Goal: Communication & Community: Share content

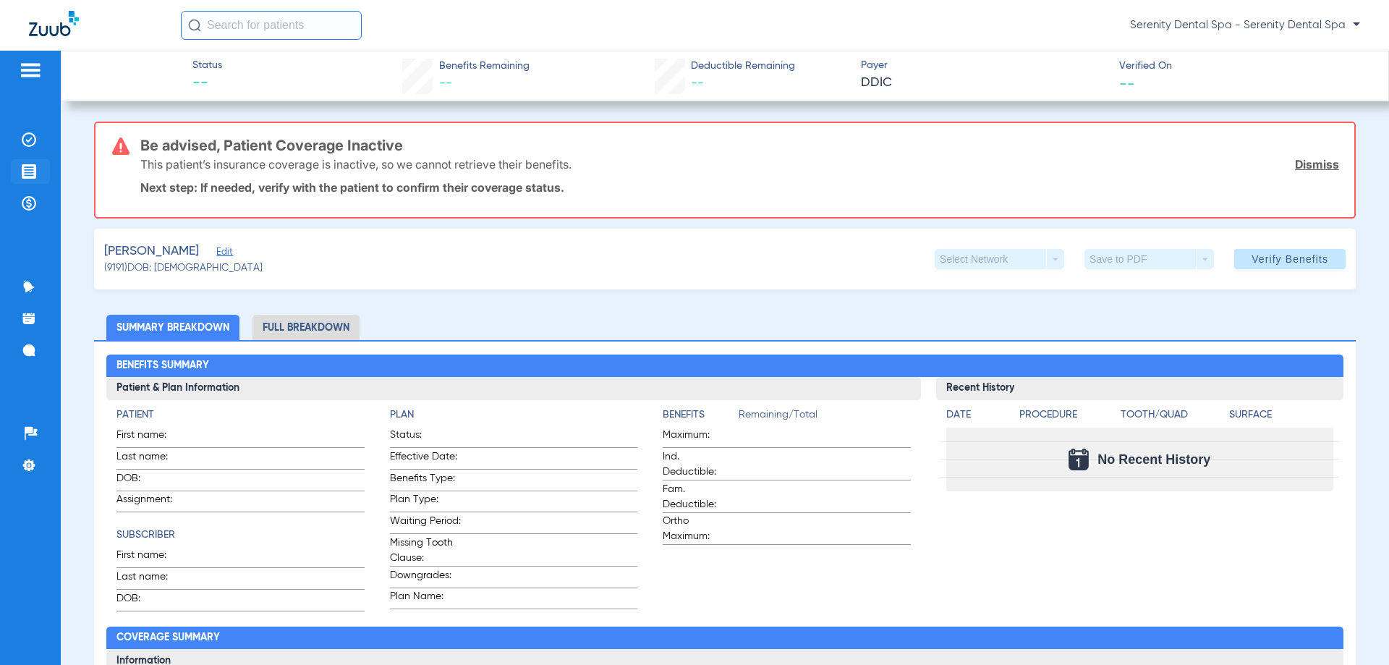
click at [11, 173] on li "Treatment Acceptance" at bounding box center [30, 171] width 39 height 25
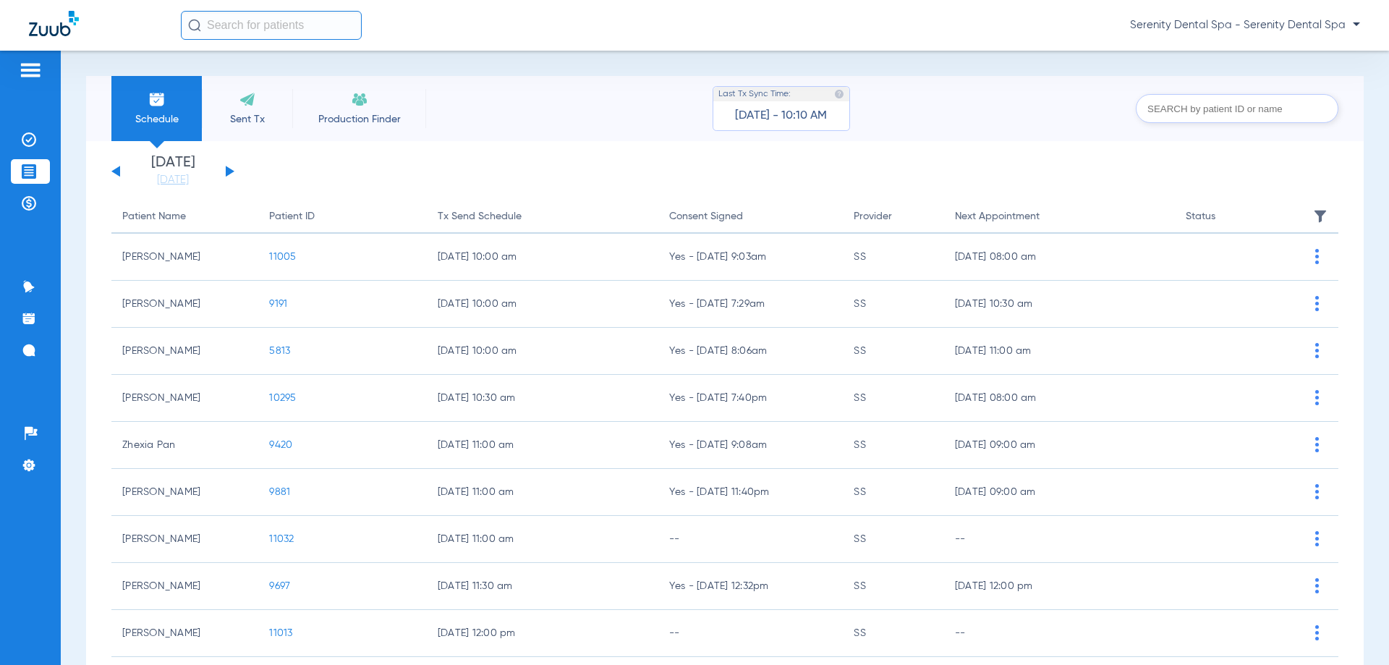
click at [229, 174] on button at bounding box center [230, 171] width 9 height 11
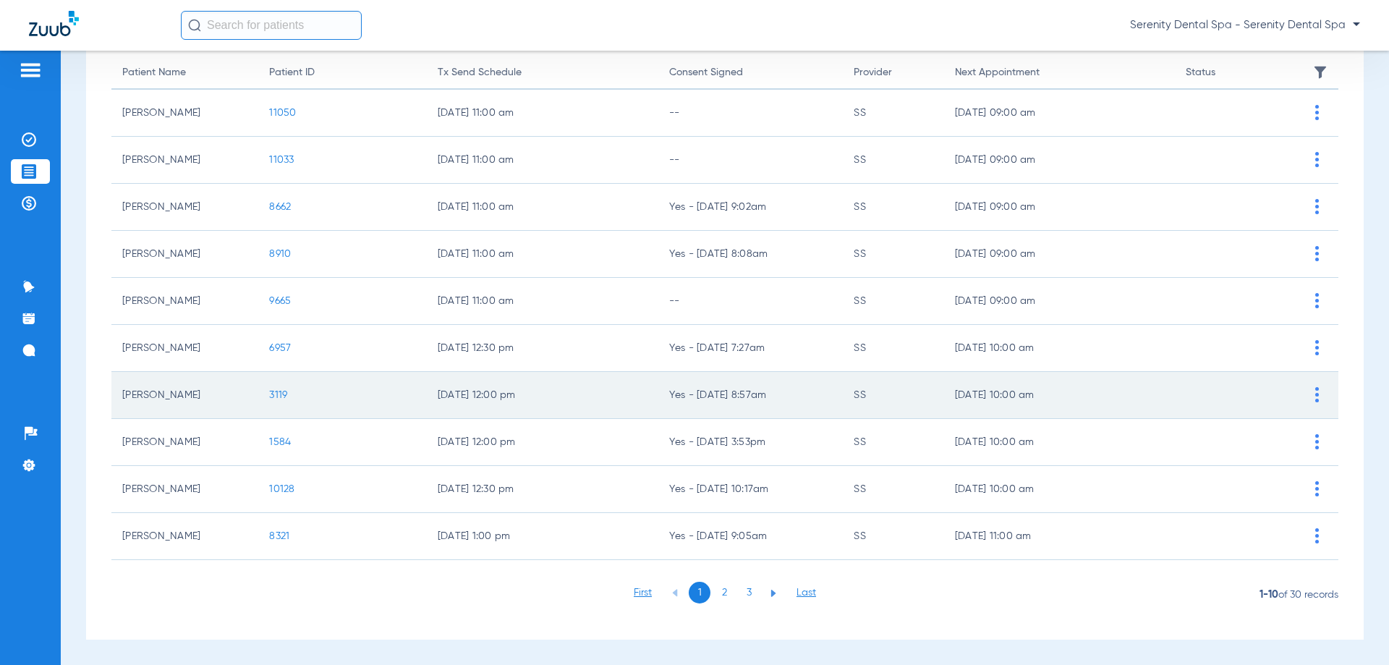
scroll to position [145, 0]
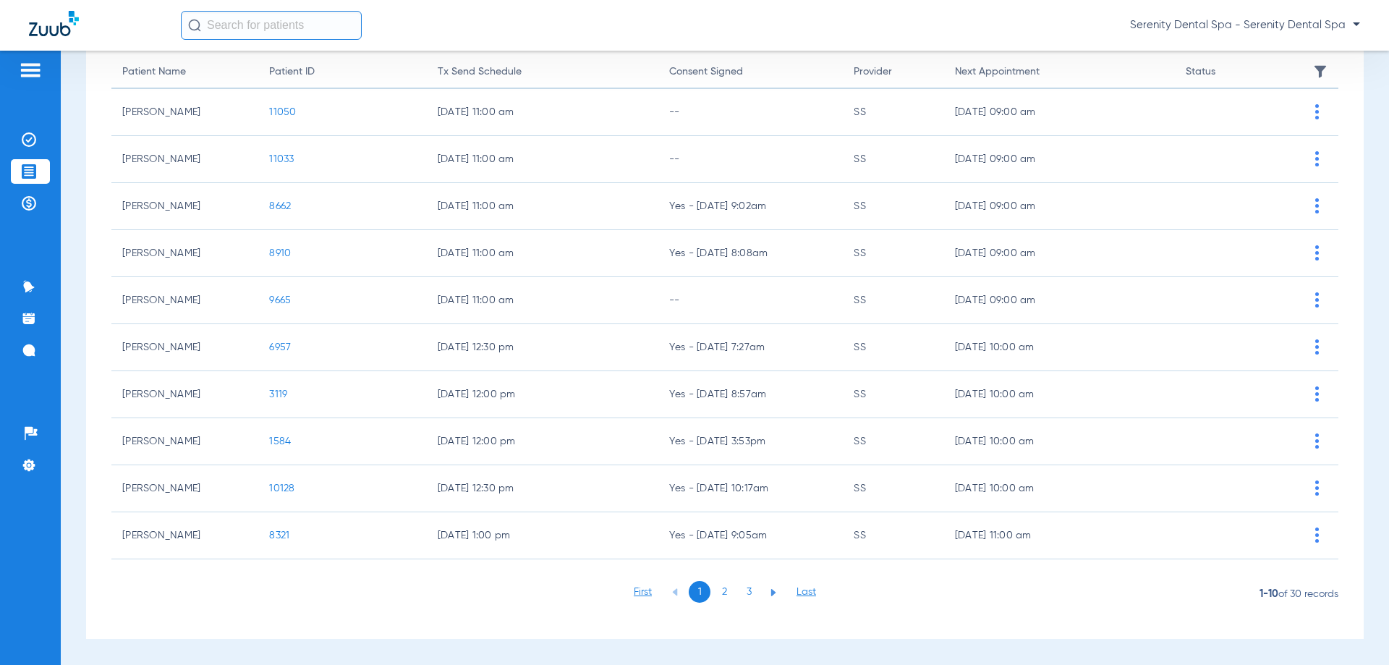
click at [719, 593] on li "2" at bounding box center [724, 592] width 22 height 22
click at [744, 590] on li "3" at bounding box center [749, 592] width 22 height 22
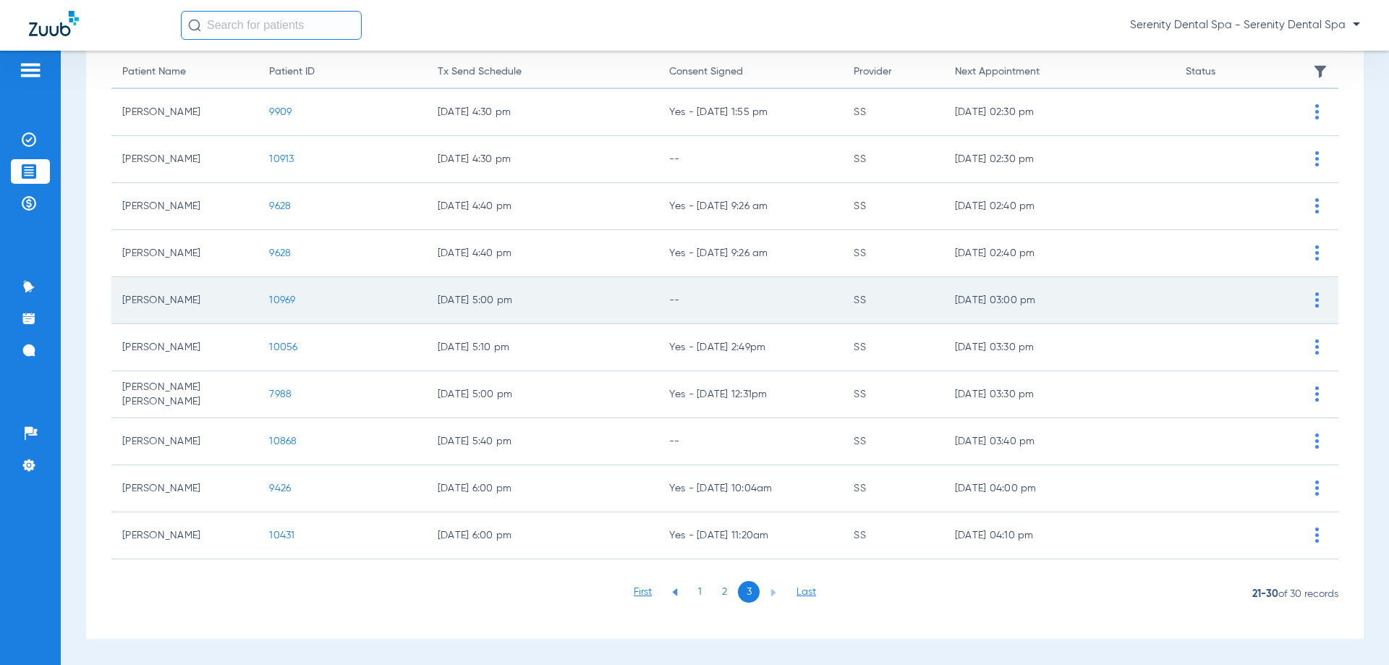
click at [284, 297] on span "10969" at bounding box center [282, 300] width 26 height 10
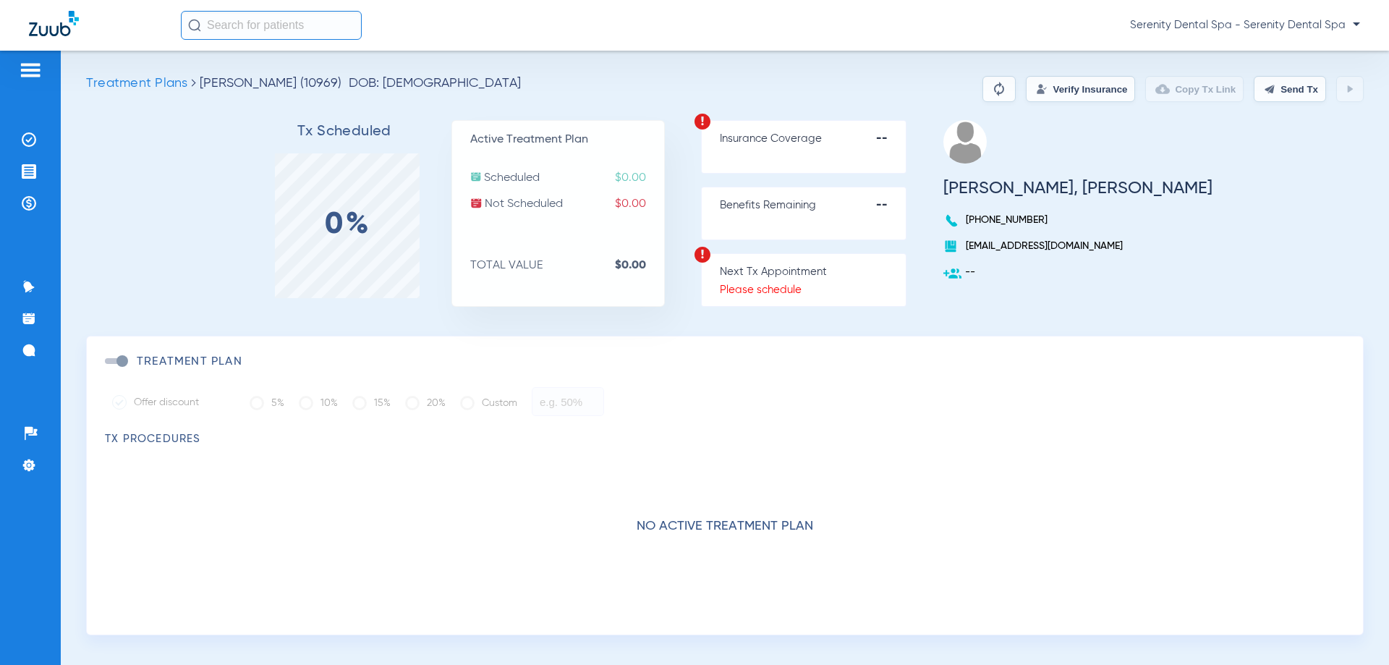
click at [1026, 85] on button "Verify Insurance" at bounding box center [1080, 89] width 109 height 26
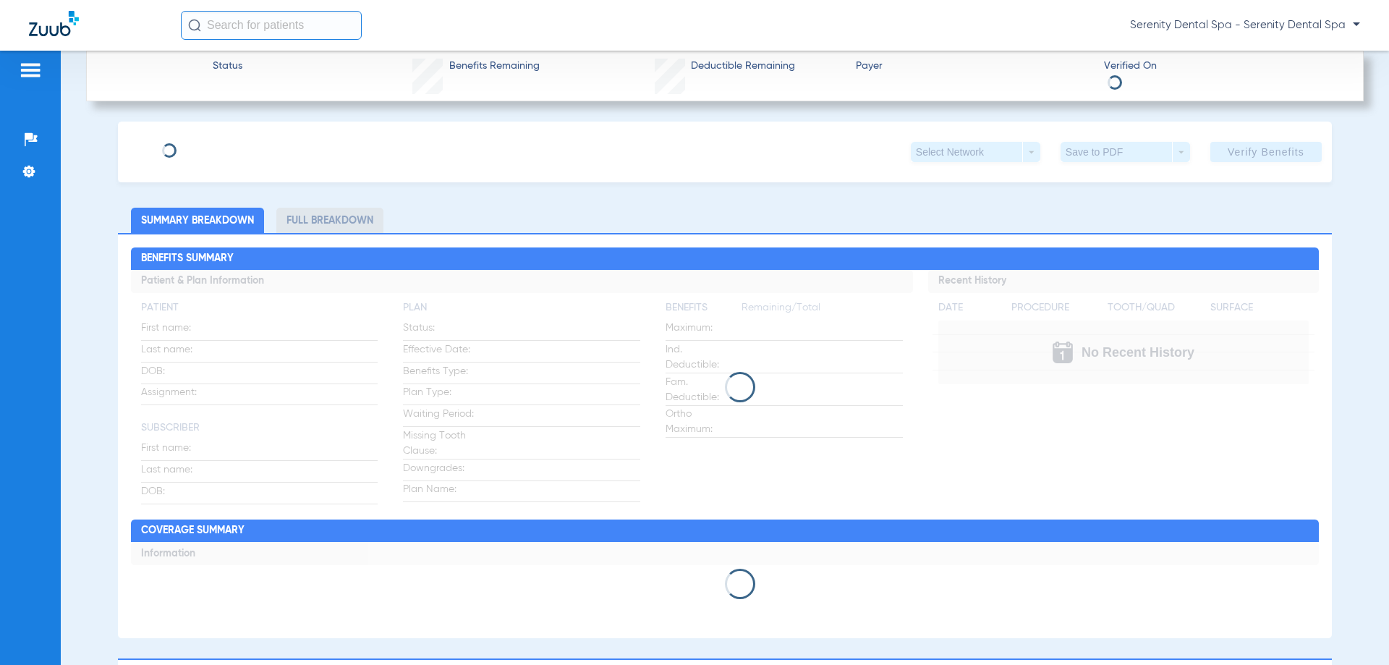
type input "[PERSON_NAME]"
type input "[DATE]"
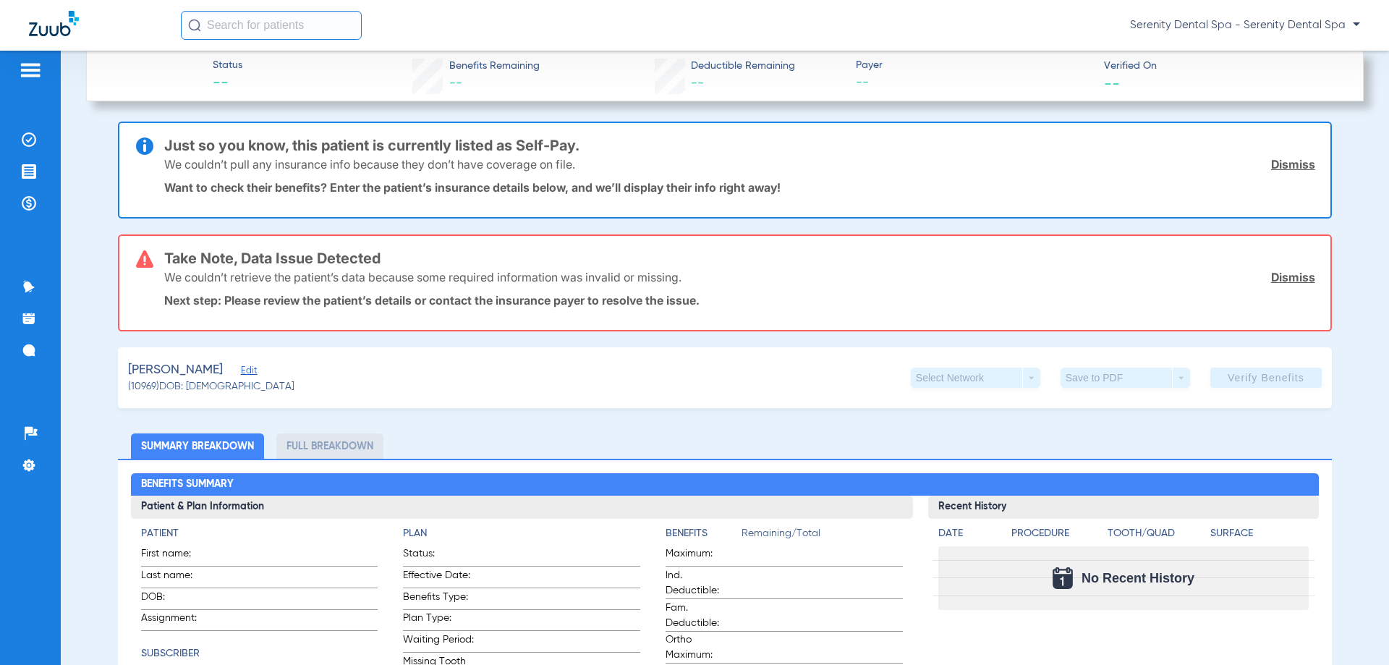
click at [254, 369] on span "Edit" at bounding box center [247, 372] width 13 height 14
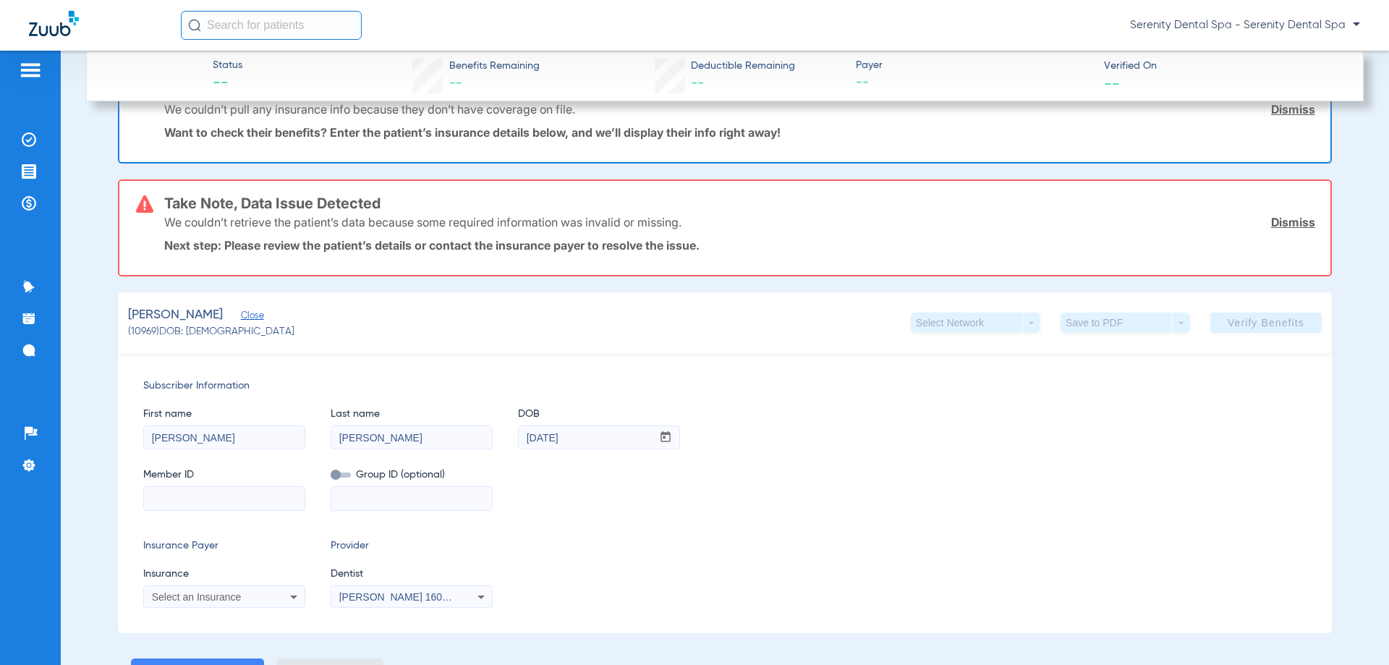
scroll to position [217, 0]
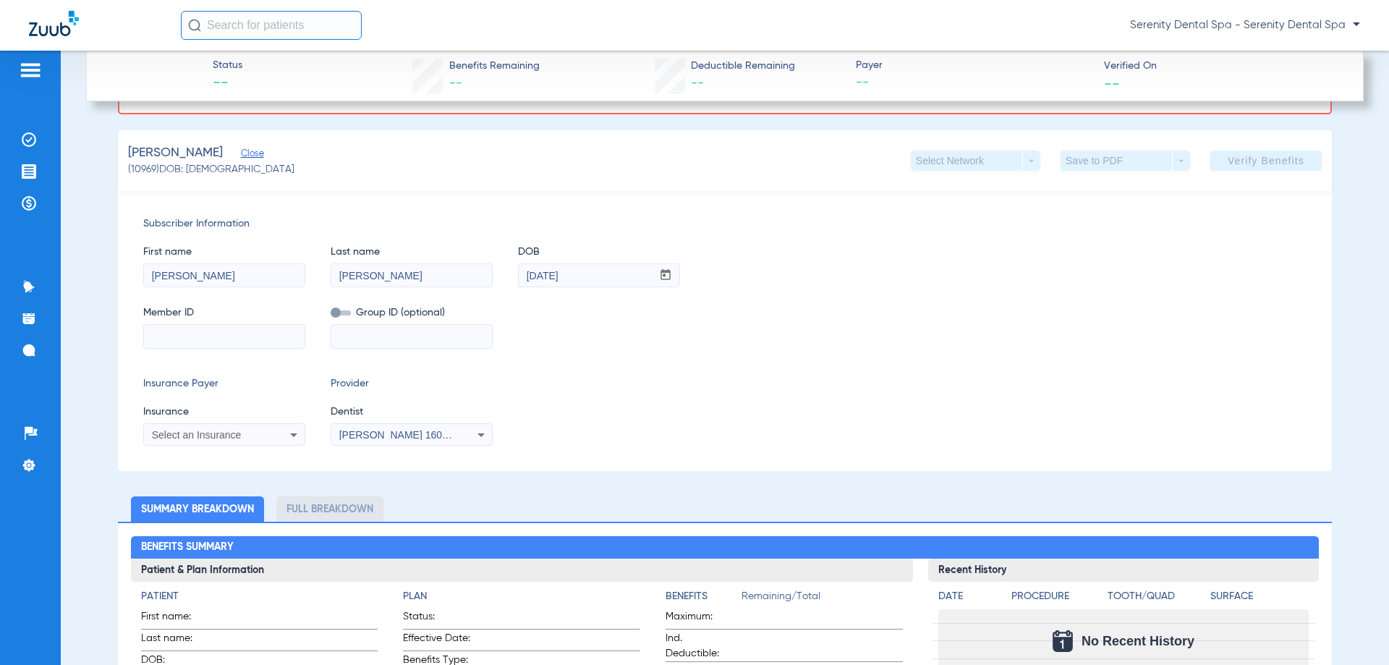
click at [284, 433] on div "Select an Insurance" at bounding box center [224, 434] width 161 height 17
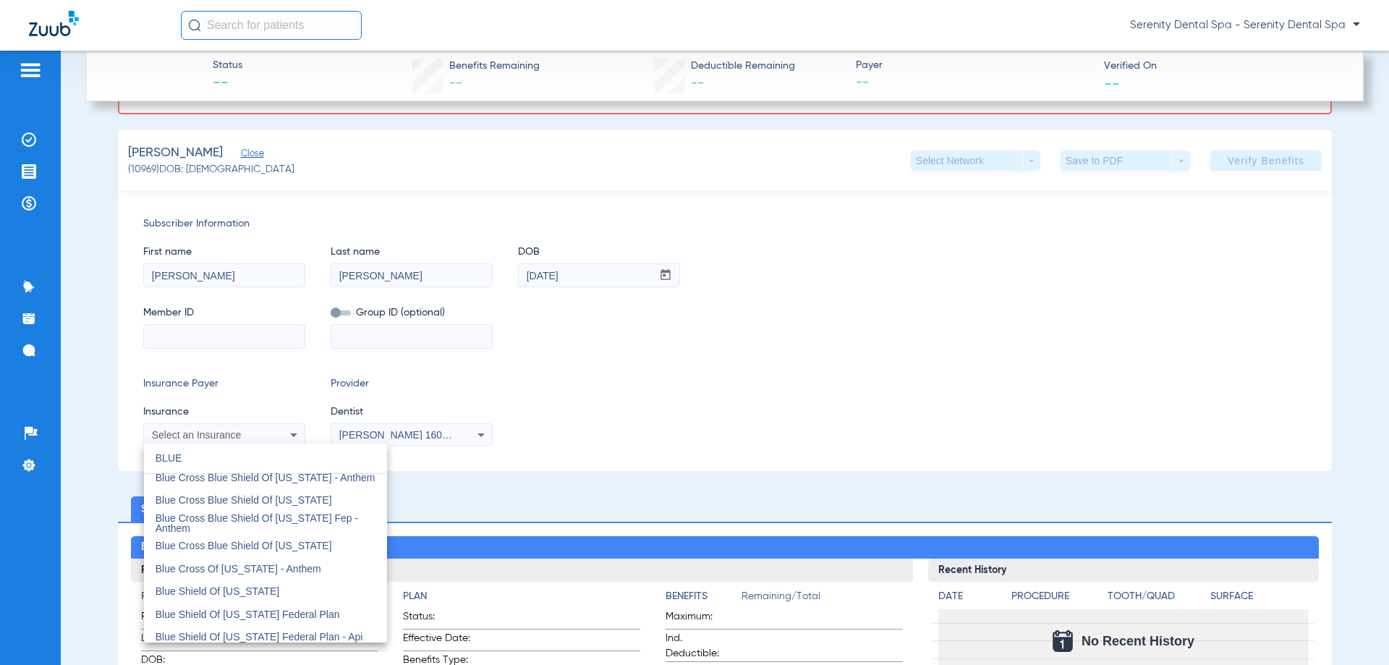
scroll to position [1013, 0]
type input "BLUE"
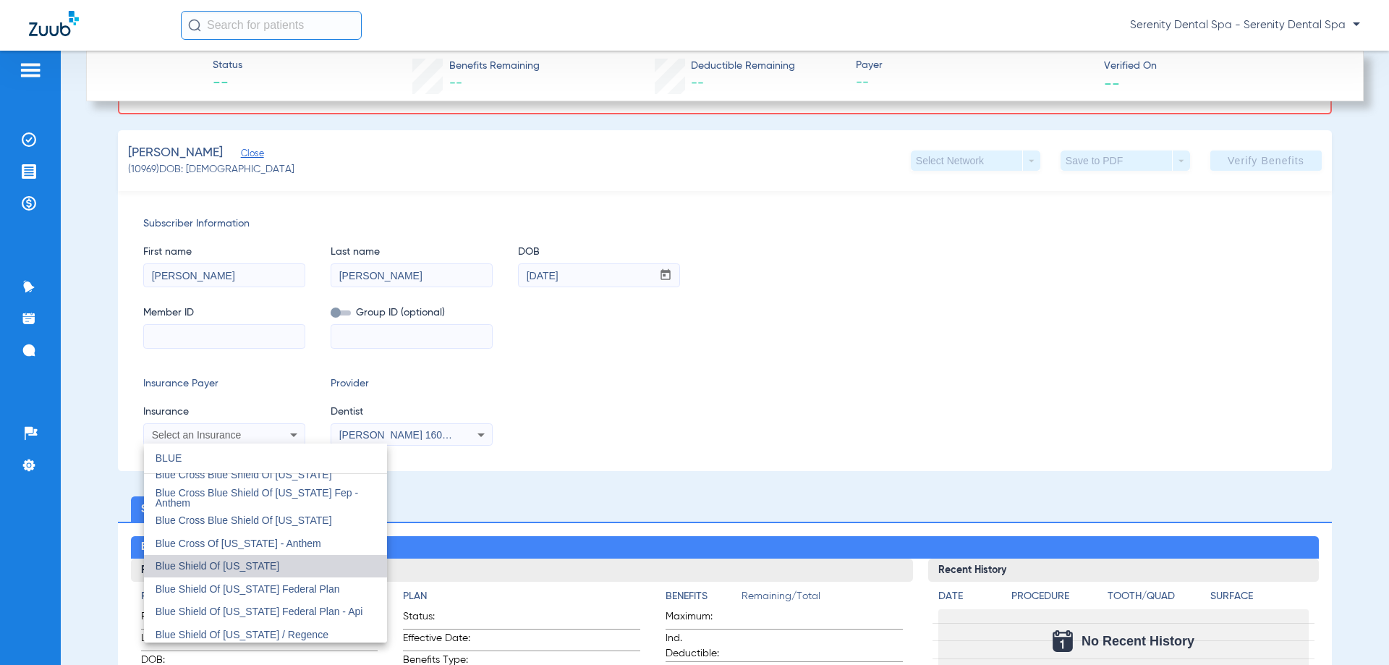
click at [302, 572] on mat-option "Blue Shield Of [US_STATE]" at bounding box center [265, 566] width 243 height 23
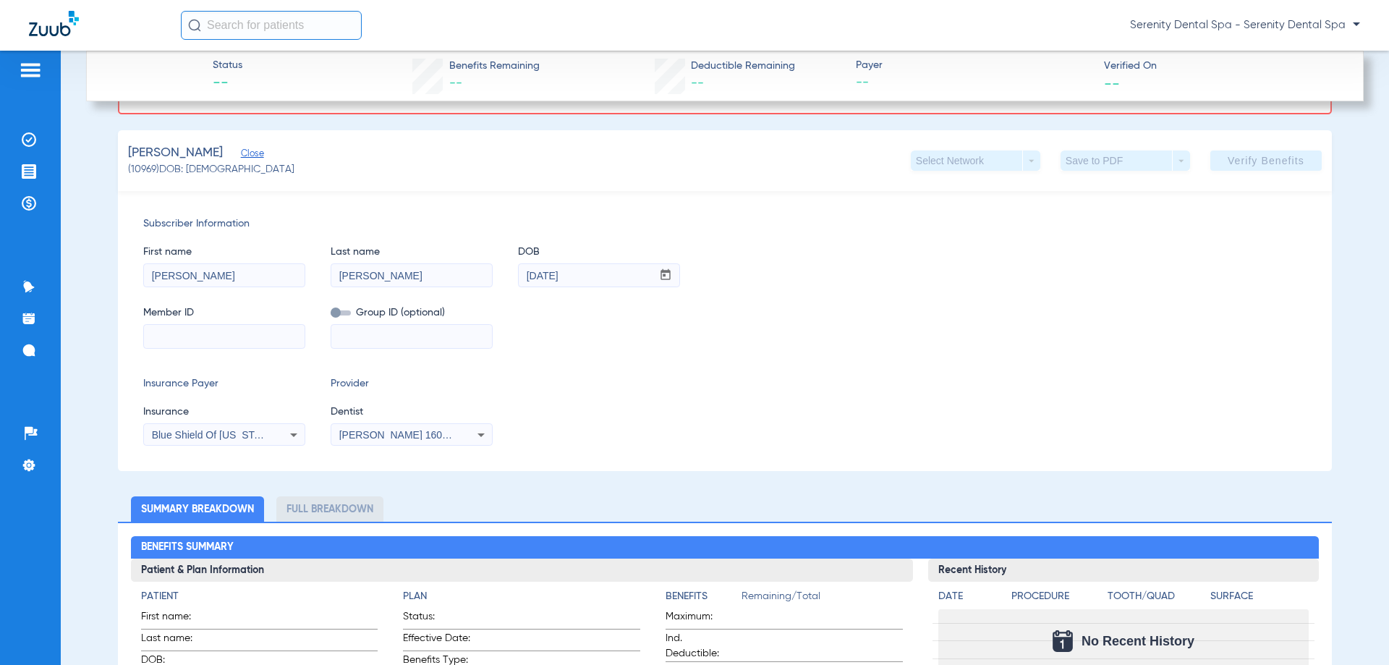
click at [204, 315] on span "Member ID" at bounding box center [224, 312] width 162 height 15
click at [199, 346] on input at bounding box center [224, 336] width 161 height 23
paste input "609-70-6166"
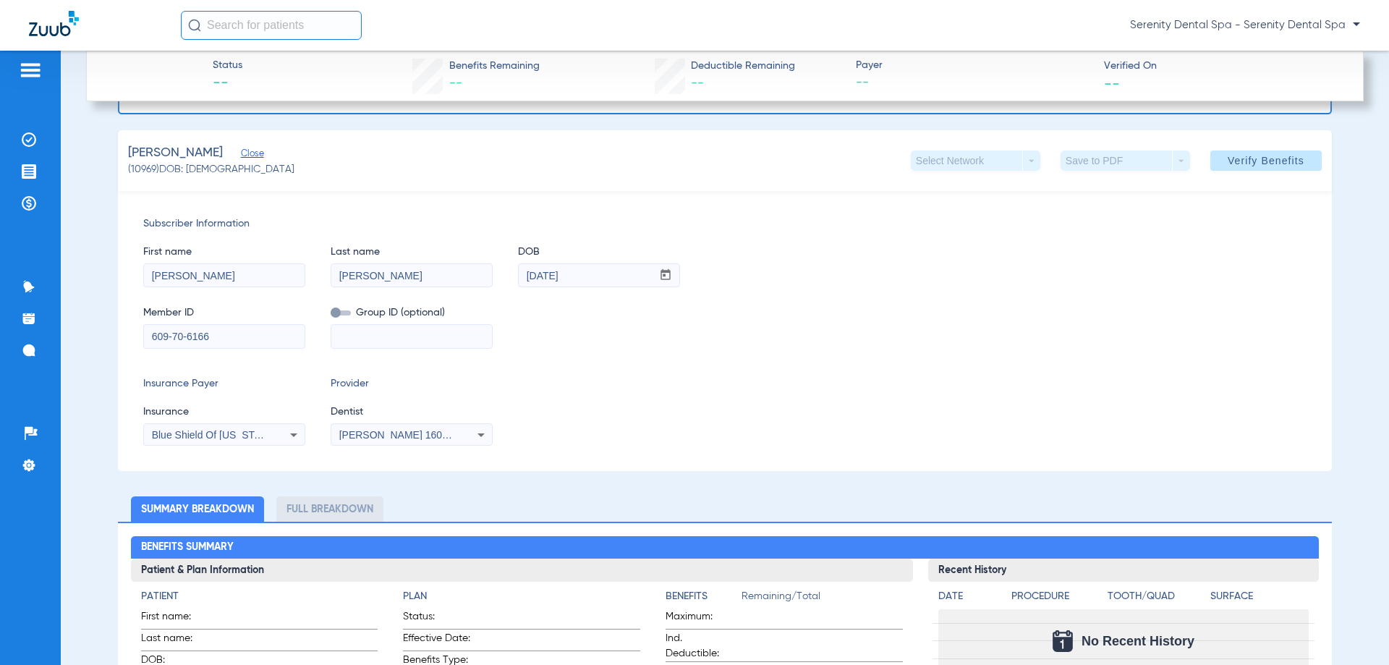
click at [188, 339] on input "609-70-6166" at bounding box center [224, 336] width 161 height 23
click at [174, 339] on input "609-706166" at bounding box center [224, 336] width 161 height 23
type input "609706166"
click at [1228, 158] on span "Verify Benefits" at bounding box center [1266, 161] width 77 height 12
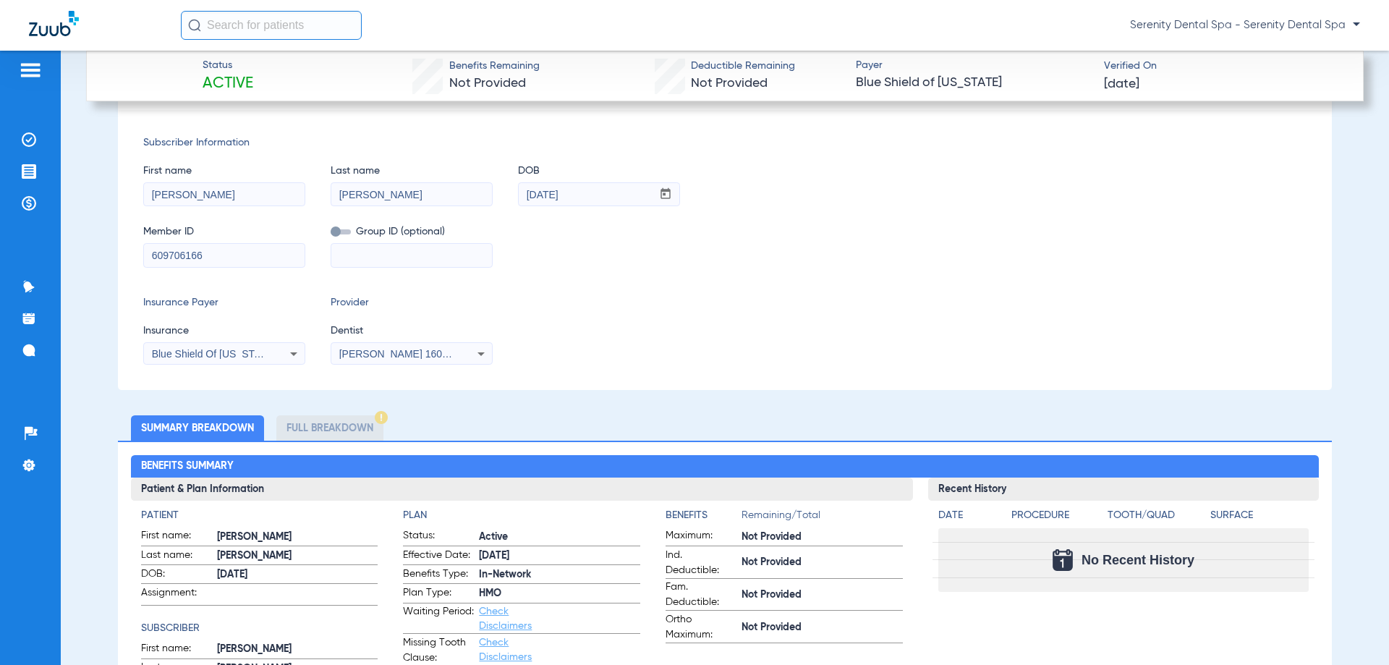
scroll to position [289, 0]
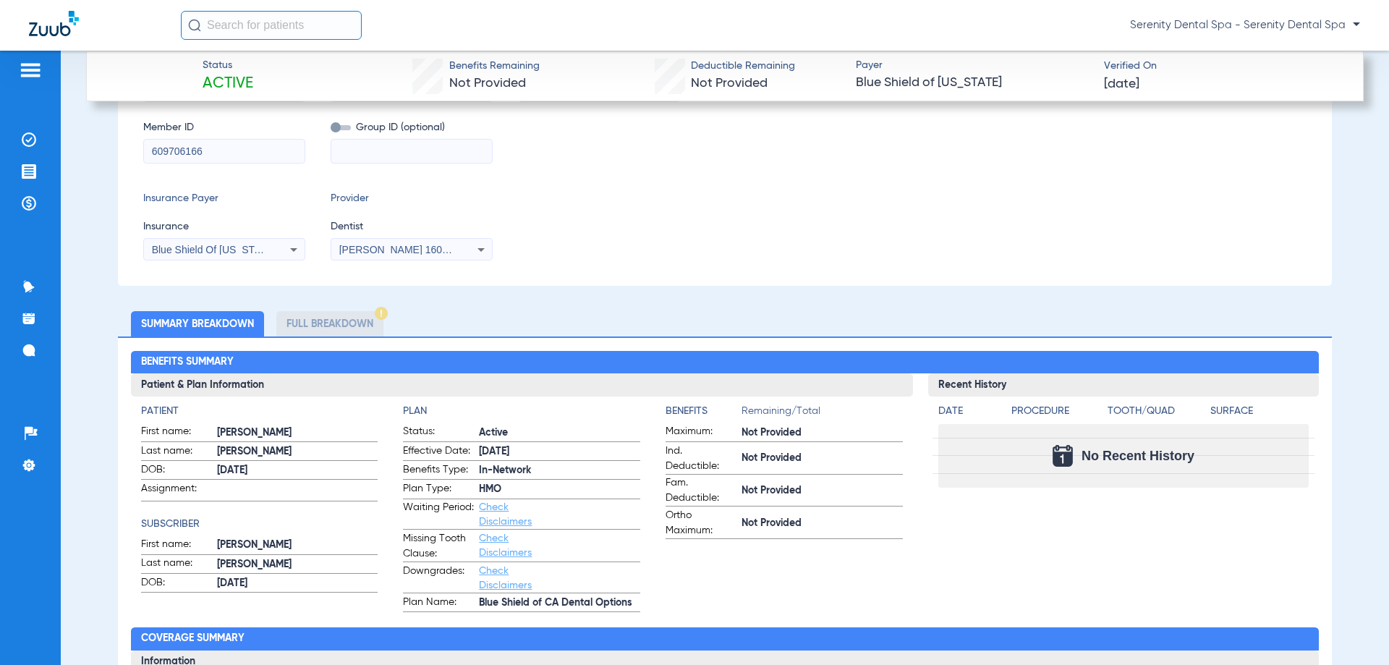
click at [327, 328] on li "Full Breakdown" at bounding box center [329, 323] width 107 height 25
click at [14, 171] on li "Treatment Acceptance" at bounding box center [30, 171] width 39 height 25
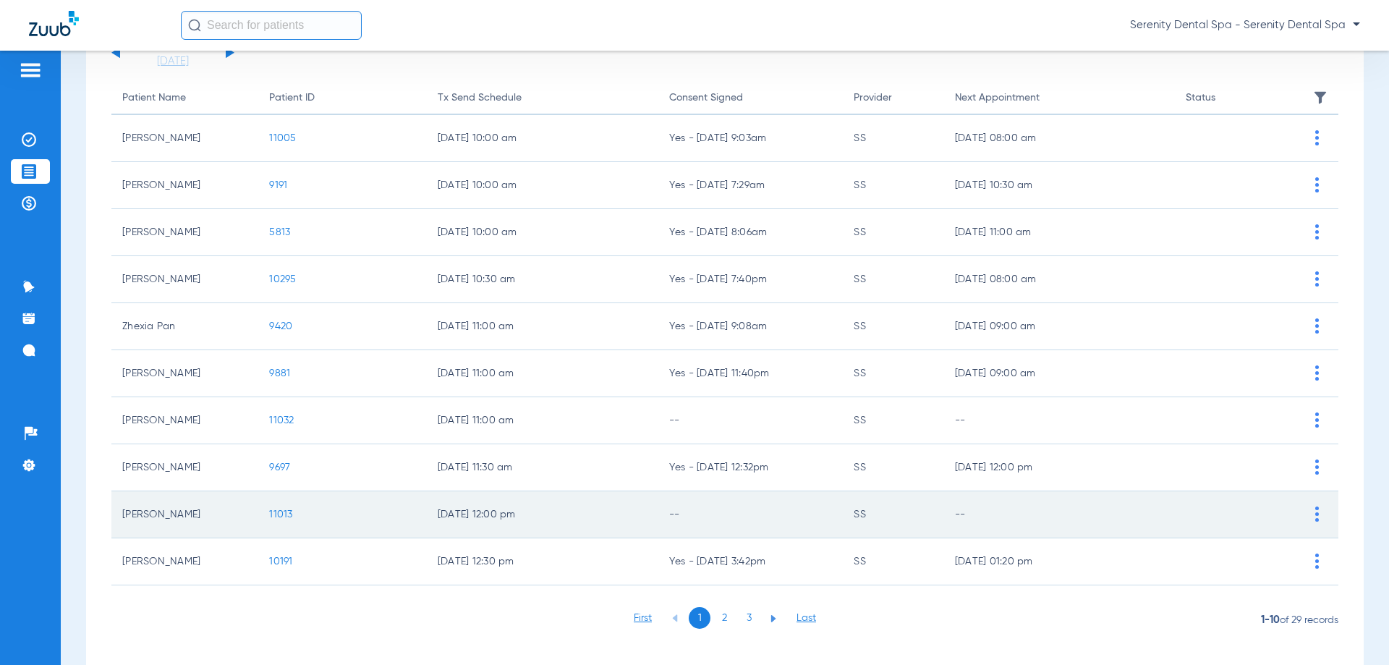
scroll to position [145, 0]
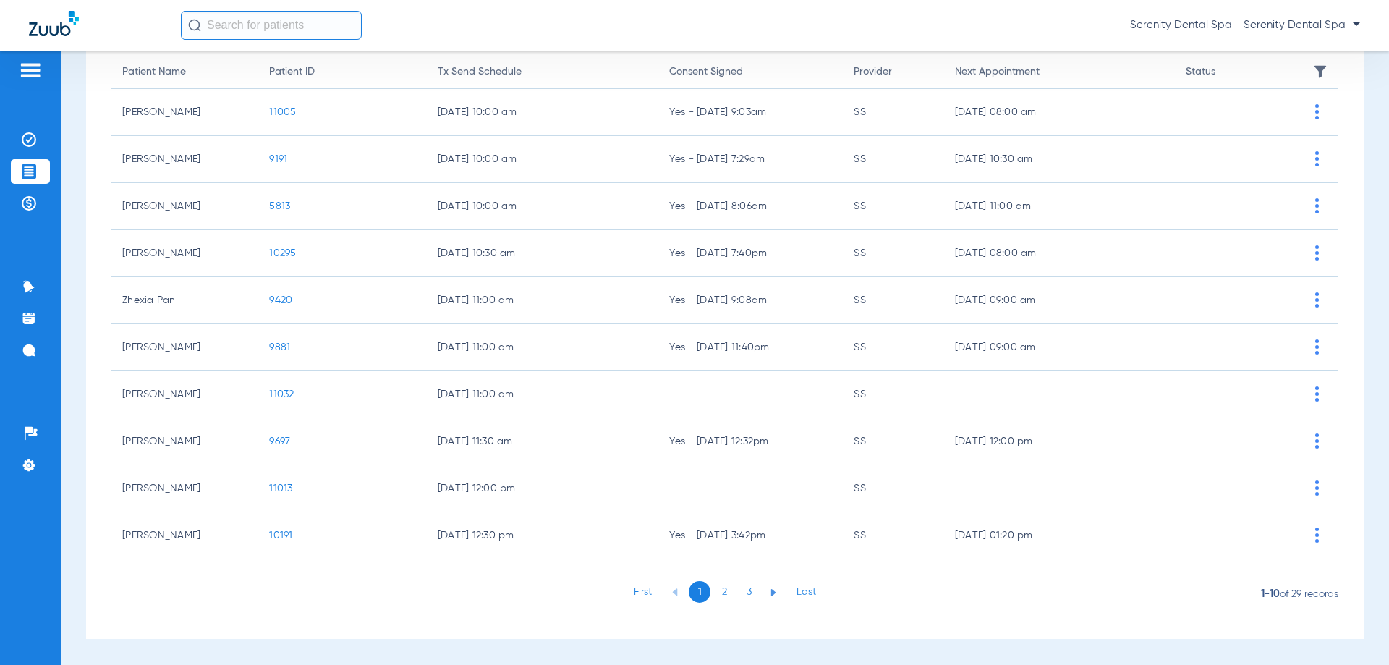
click at [725, 591] on li "2" at bounding box center [724, 592] width 22 height 22
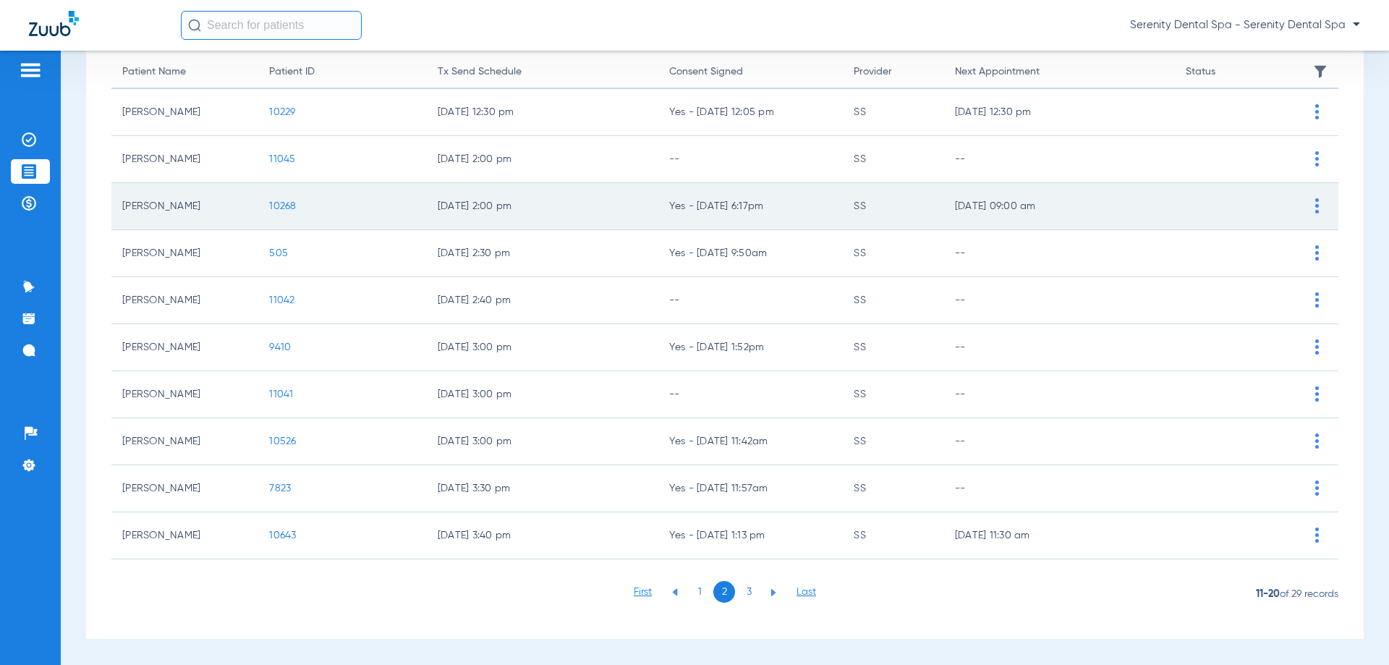
click at [285, 210] on span "10268" at bounding box center [282, 206] width 27 height 10
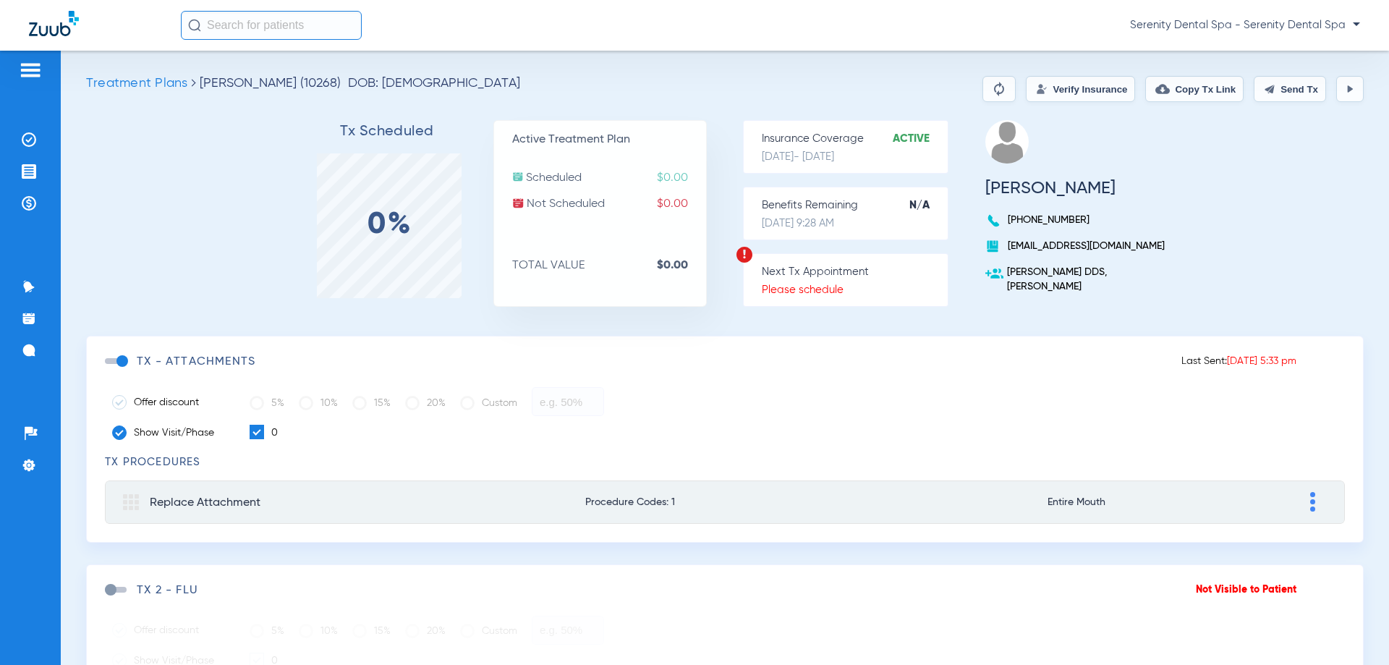
click at [1261, 89] on button "Send Tx" at bounding box center [1290, 89] width 72 height 26
drag, startPoint x: 1201, startPoint y: 95, endPoint x: 915, endPoint y: 149, distance: 291.7
click at [1182, 101] on button "Copy Tx Link" at bounding box center [1195, 89] width 98 height 26
click at [14, 360] on li "Messages 3" at bounding box center [30, 350] width 39 height 25
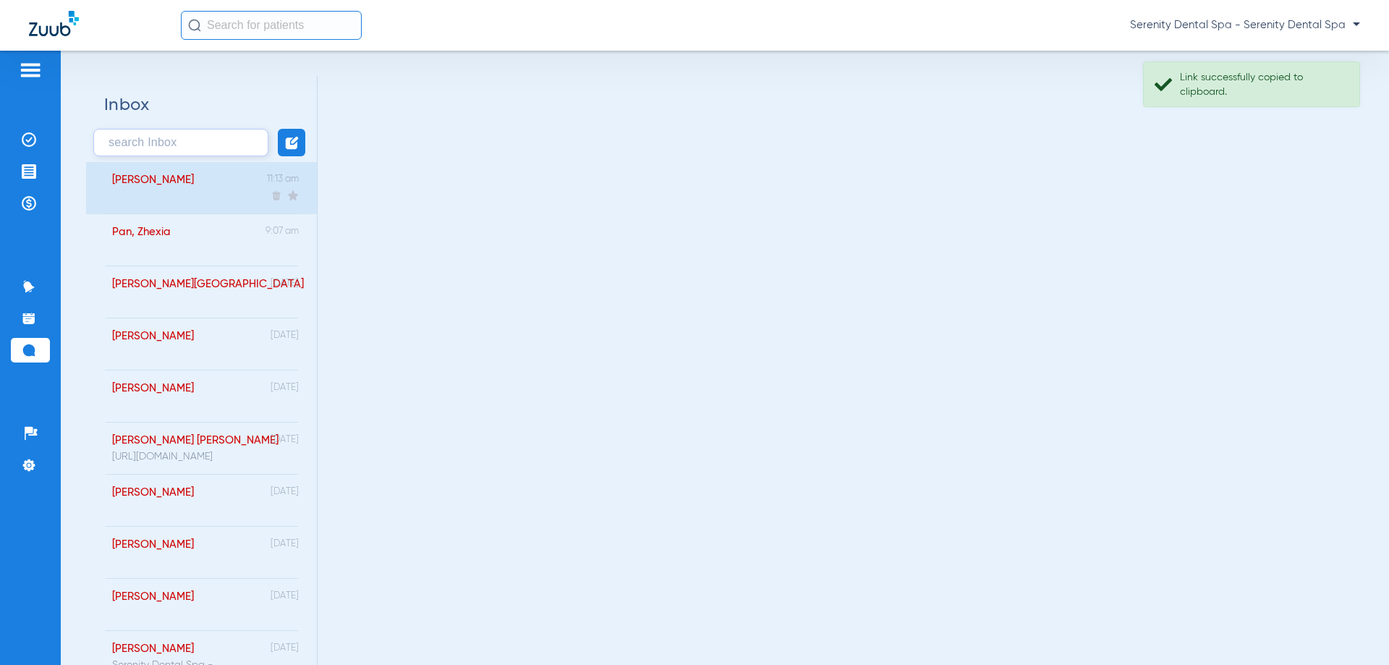
click at [201, 208] on div "[PERSON_NAME] 11:13 am" at bounding box center [201, 188] width 231 height 52
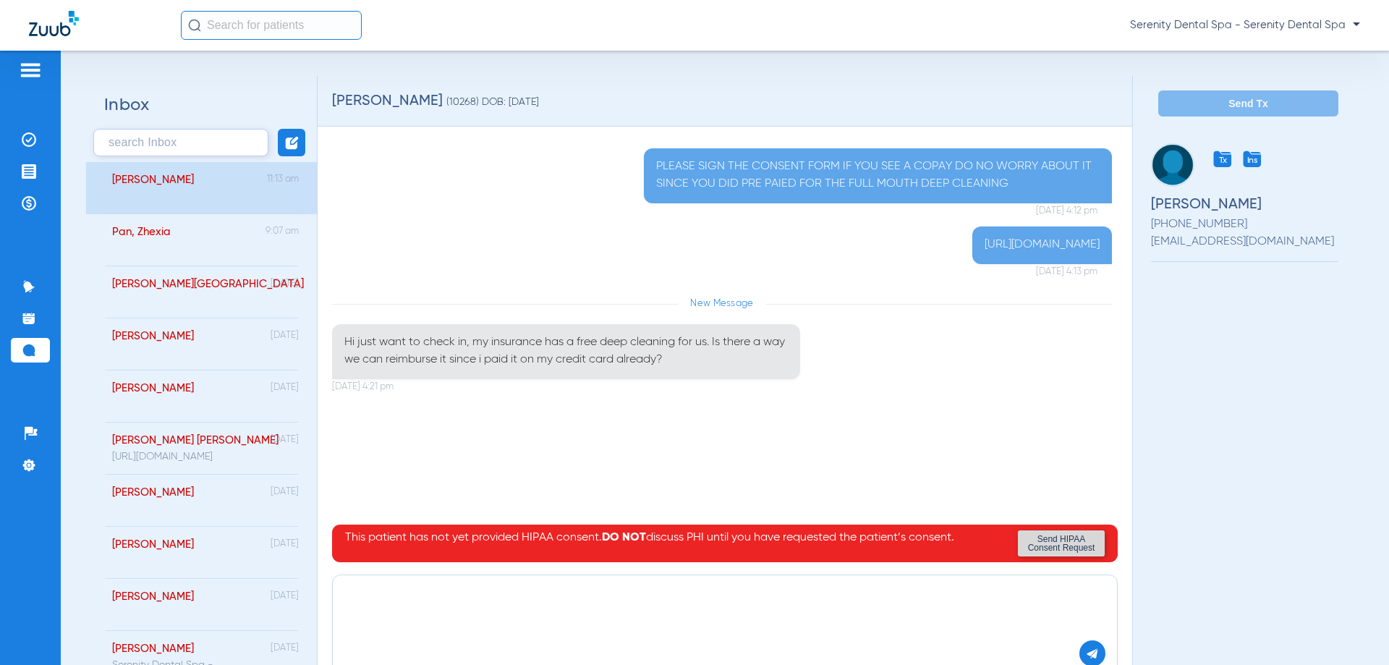
paste textarea "[URL][DOMAIN_NAME]"
type textarea "[URL][DOMAIN_NAME]"
click at [1086, 655] on img at bounding box center [1092, 653] width 13 height 13
click at [33, 162] on li "Treatment Acceptance" at bounding box center [30, 171] width 39 height 25
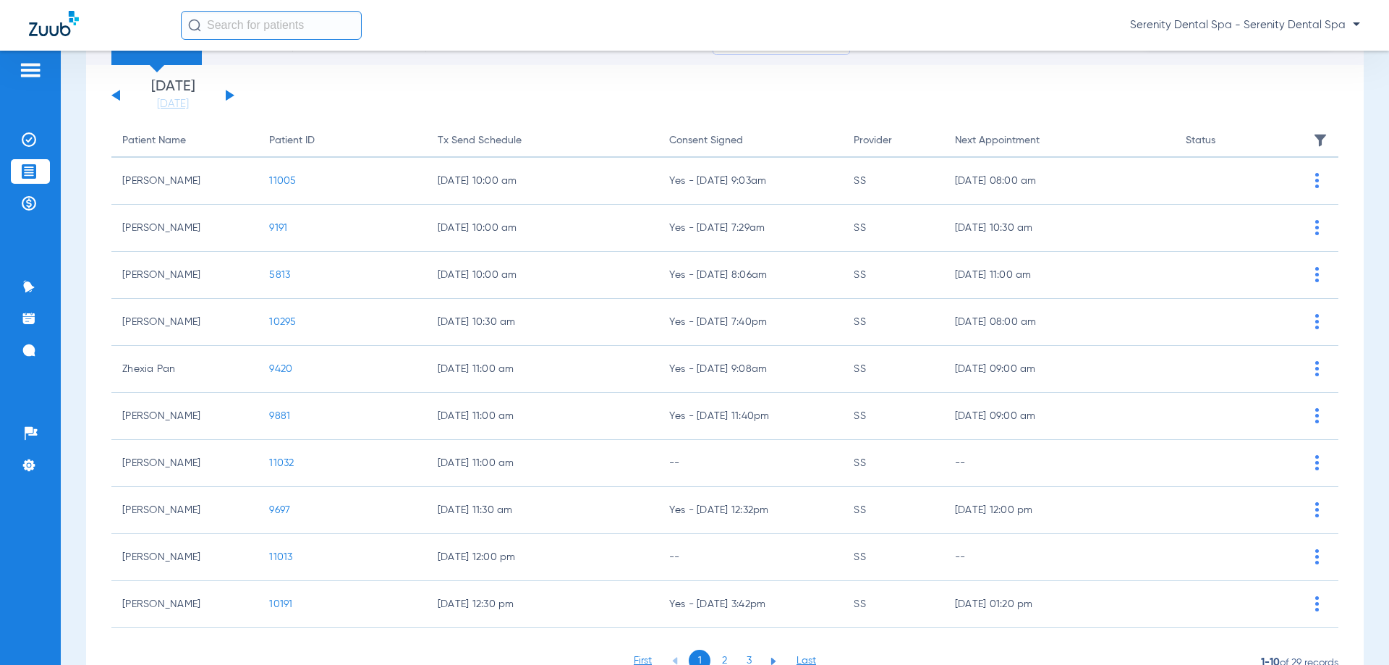
scroll to position [145, 0]
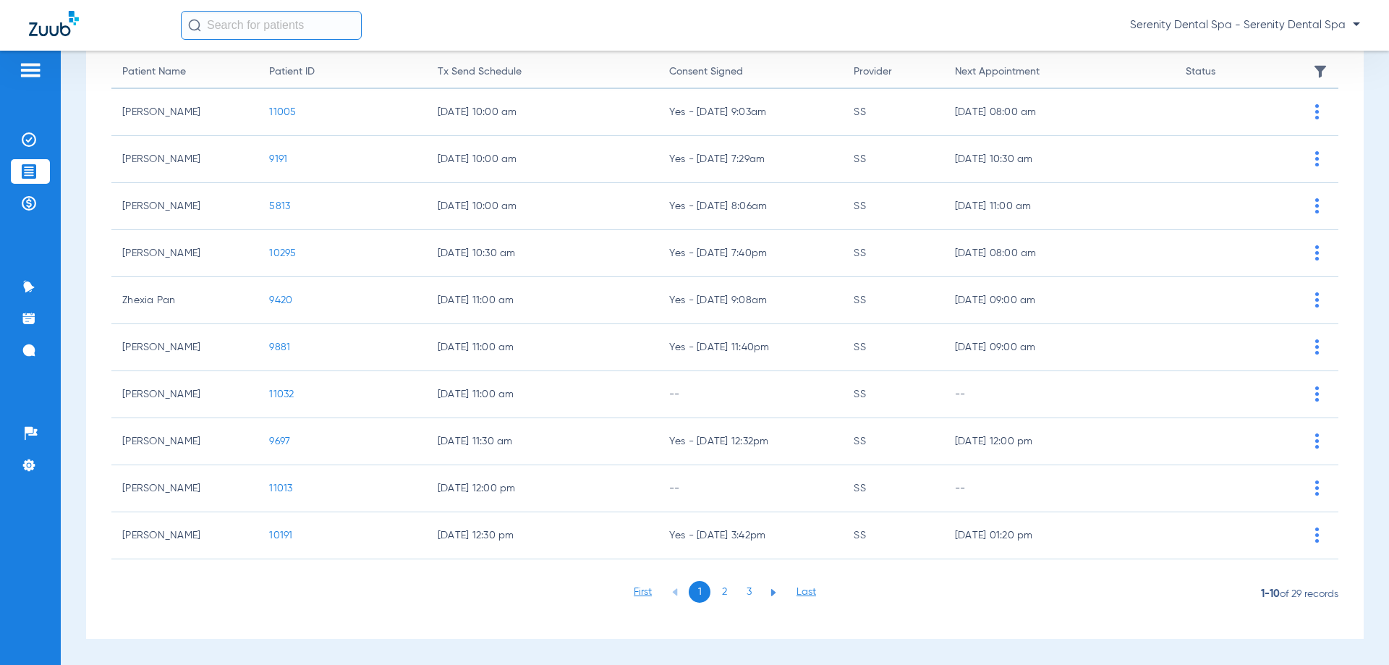
click at [716, 588] on li "2" at bounding box center [724, 592] width 22 height 22
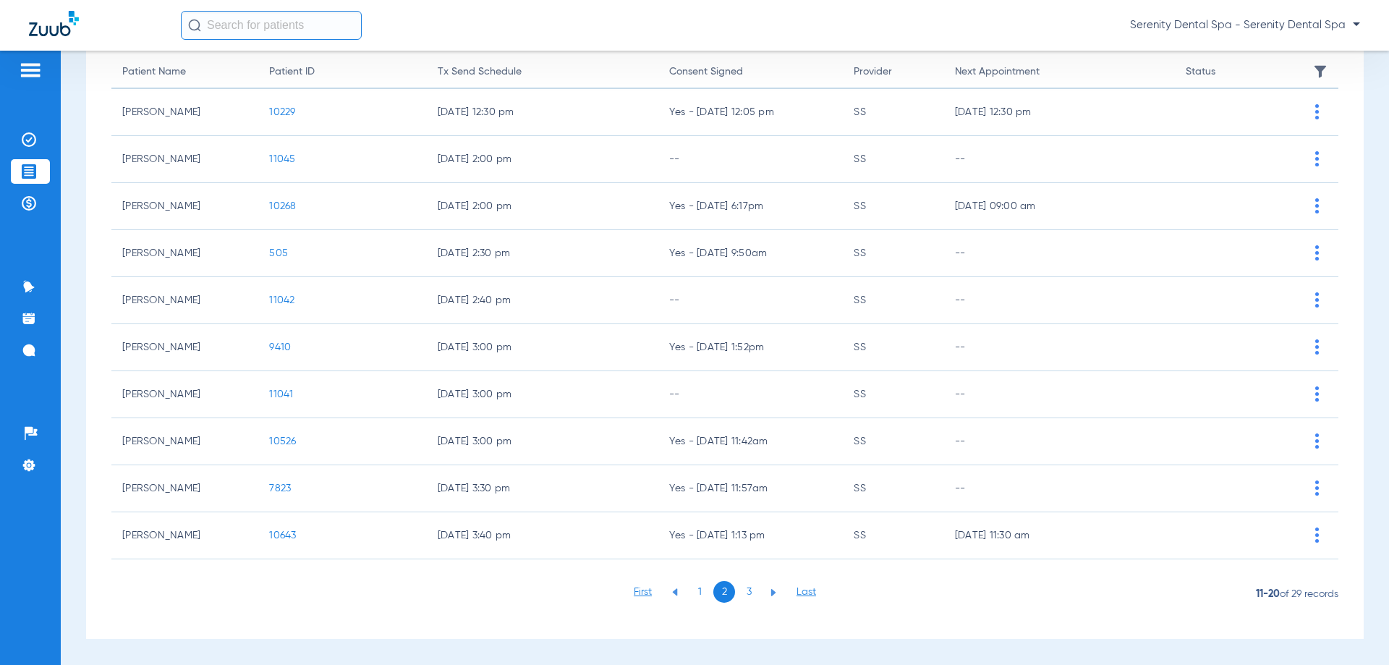
click at [281, 203] on span "10268" at bounding box center [282, 206] width 27 height 10
